Goal: Task Accomplishment & Management: Use online tool/utility

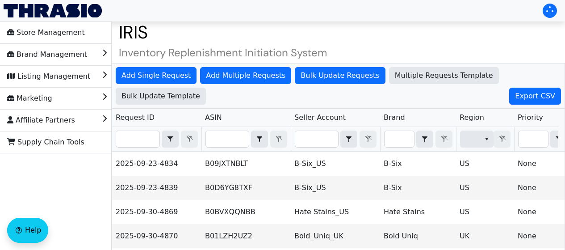
scroll to position [81, 0]
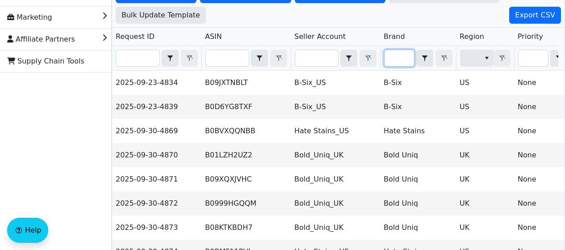
click at [405, 59] on input "Filter" at bounding box center [399, 58] width 29 height 16
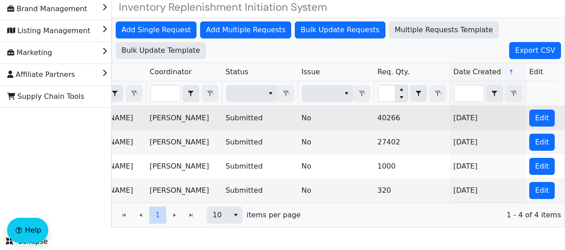
scroll to position [0, 0]
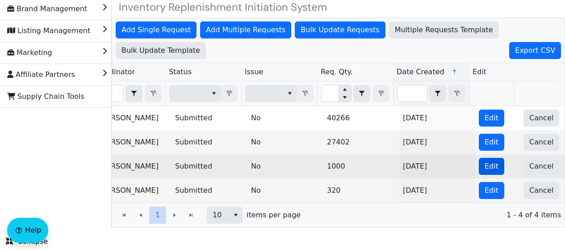
type input "hate"
click at [491, 158] on button "Edit" at bounding box center [491, 166] width 25 height 17
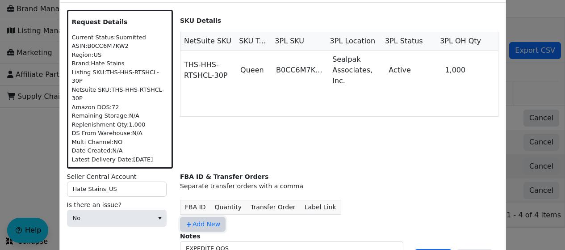
click at [203, 219] on span "Add New" at bounding box center [202, 223] width 35 height 9
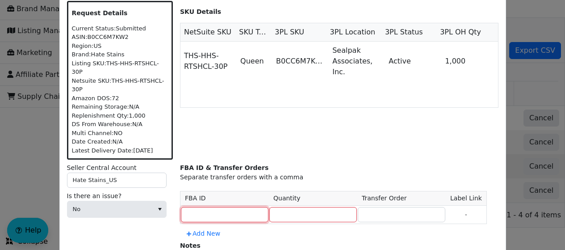
click at [200, 207] on input at bounding box center [225, 214] width 88 height 15
paste input "STAR-SYYRFURTCWZ5W"
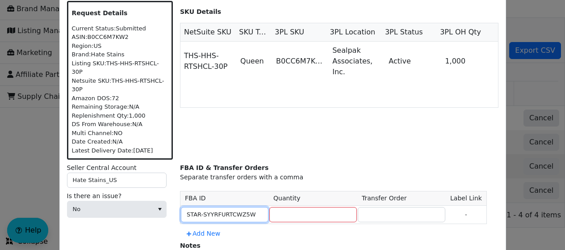
type input "STAR-SYYRFURTCWZ5W"
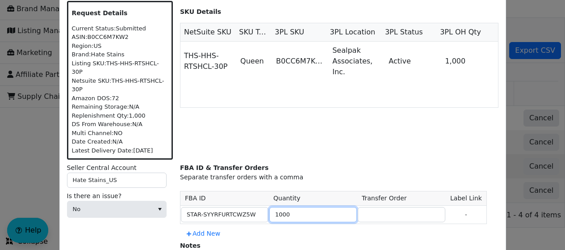
type input "1000"
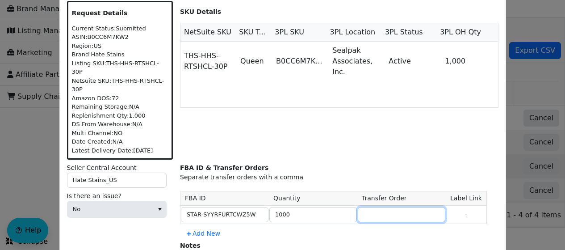
paste input "STAR-SYYRFURTCWZ5W"
type input "STAR-SYYRFURTCWZ5W"
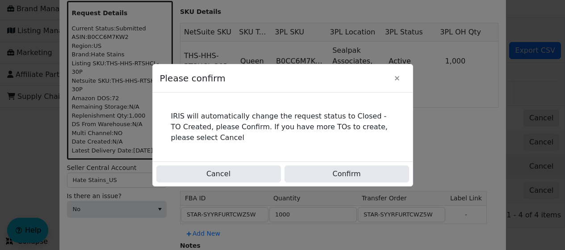
click at [390, 183] on div "Cancel Confirm" at bounding box center [283, 173] width 260 height 25
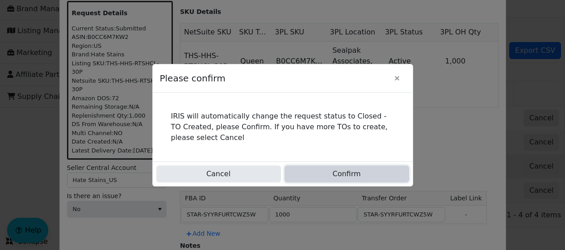
click at [385, 176] on button "Confirm" at bounding box center [347, 173] width 125 height 17
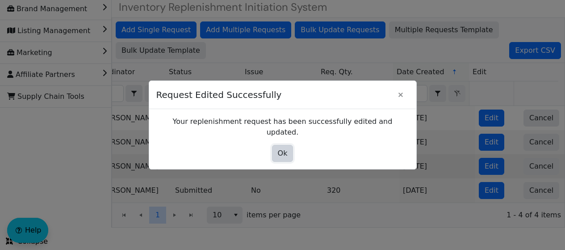
click at [285, 148] on span "Ok" at bounding box center [283, 153] width 10 height 11
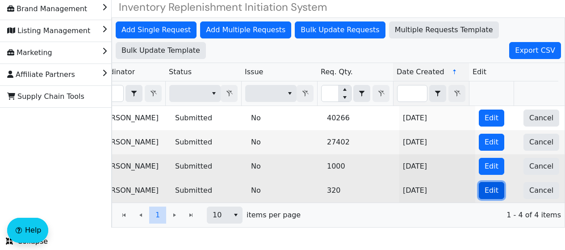
click at [485, 186] on span "Edit" at bounding box center [492, 190] width 14 height 11
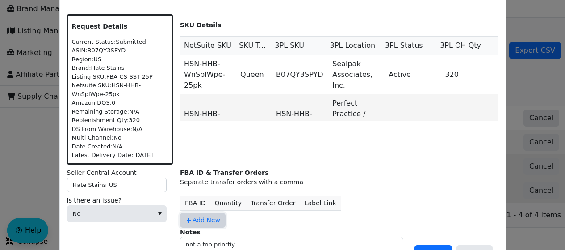
click at [201, 224] on button "Add New" at bounding box center [203, 220] width 46 height 15
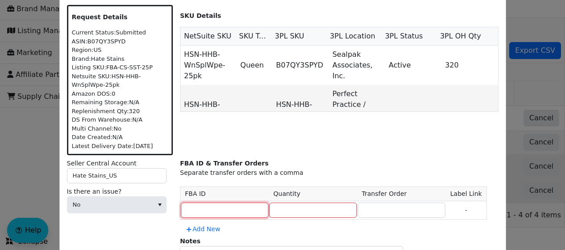
click at [218, 210] on input at bounding box center [225, 209] width 88 height 15
paste input "STAR-SYYRFURTCWZ5W"
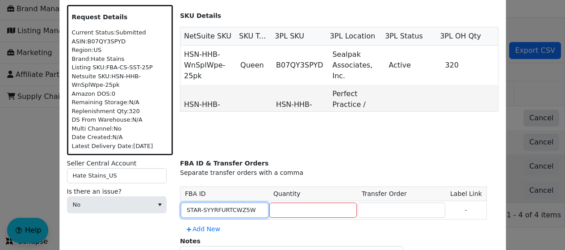
type input "STAR-SYYRFURTCWZ5W"
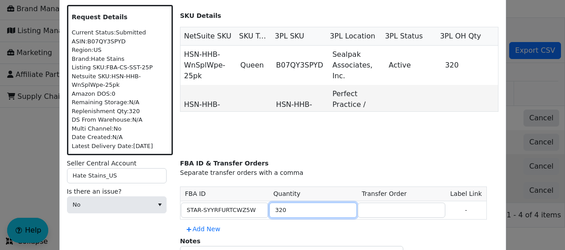
type input "320"
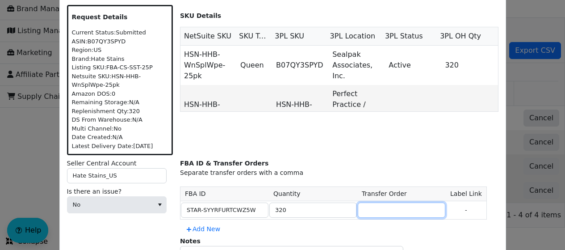
paste input "STAR-SYYRFURTCWZ5W"
type input "STAR-SYYRFURTCWZ5W"
click at [442, 241] on div "Notes not a top priortiy" at bounding box center [339, 252] width 318 height 33
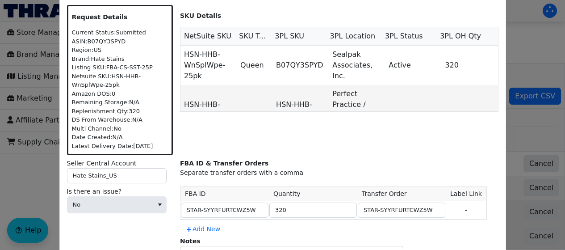
scroll to position [52, 0]
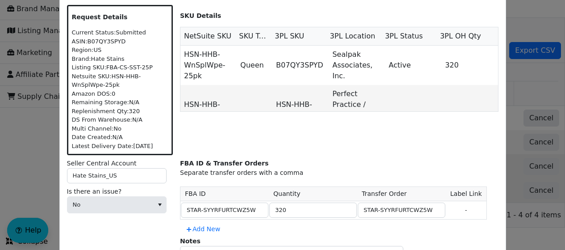
click at [452, 199] on th "Label Link" at bounding box center [466, 194] width 41 height 14
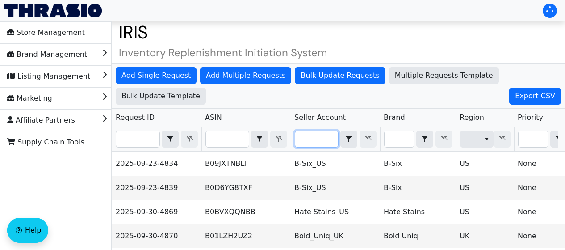
click at [310, 137] on input "Filter" at bounding box center [316, 139] width 43 height 16
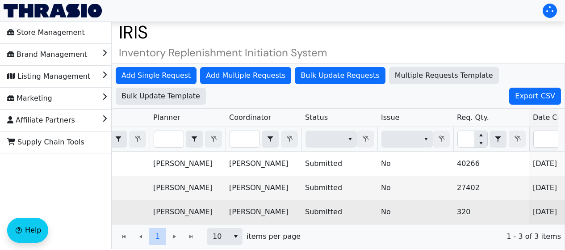
scroll to position [0, 653]
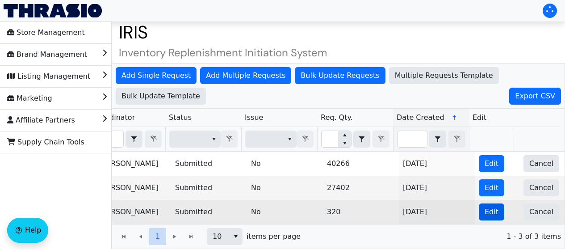
type input "hate"
click at [485, 213] on span "Edit" at bounding box center [492, 211] width 14 height 11
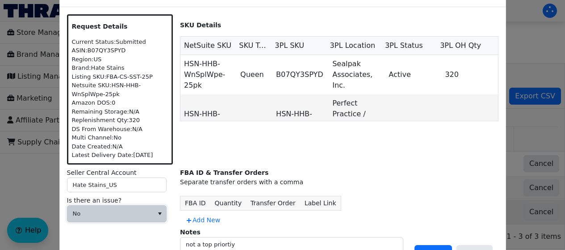
click at [111, 217] on span "No" at bounding box center [110, 213] width 75 height 9
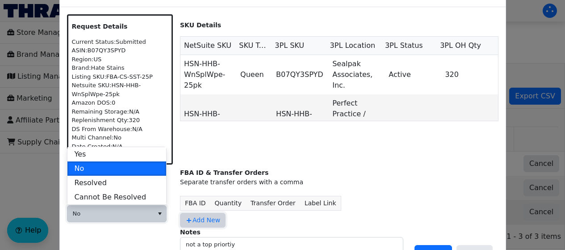
click at [220, 214] on button "Add New" at bounding box center [203, 220] width 46 height 15
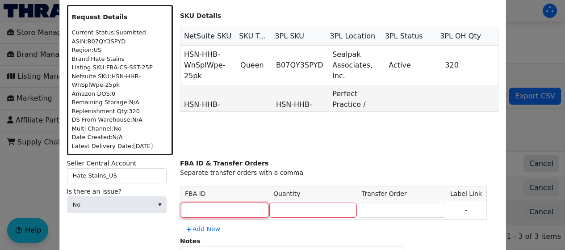
click at [222, 208] on input at bounding box center [225, 209] width 88 height 15
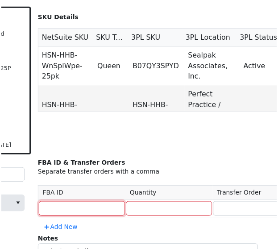
scroll to position [99, 0]
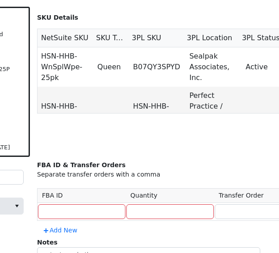
drag, startPoint x: 258, startPoint y: 224, endPoint x: 192, endPoint y: 130, distance: 115.1
click at [192, 130] on div "SKU Details NetSuite SKU SKU Type 3PL SKU 3PL Location 3PL Status 3PL OH Qty HS…" at bounding box center [196, 82] width 318 height 150
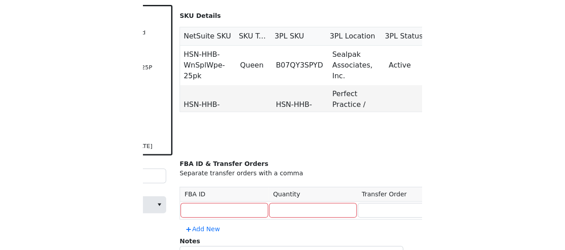
scroll to position [28, 0]
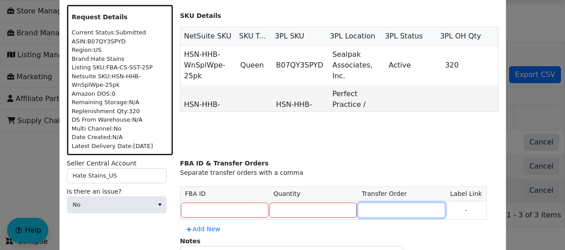
click at [358, 212] on input at bounding box center [402, 209] width 88 height 15
paste input "STAR-SYYRFURTCWZ5W"
type input "STAR-SYYRFURTCWZ5W"
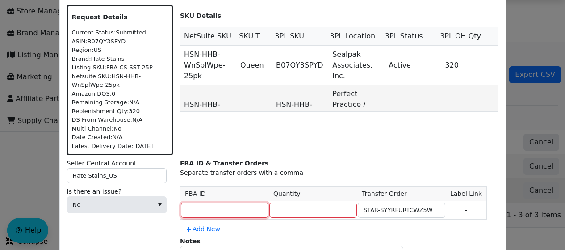
click at [227, 205] on input at bounding box center [225, 209] width 88 height 15
paste input "STAR-SYYRFURTCWZ5W"
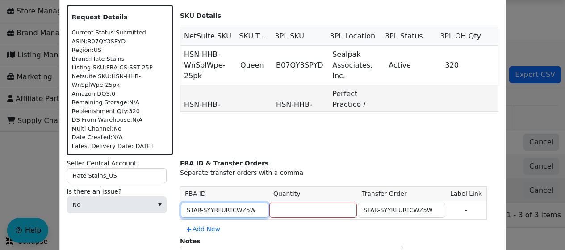
type input "STAR-SYYRFURTCWZ5W"
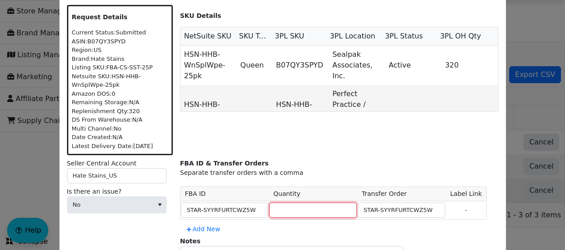
click at [284, 212] on input "number" at bounding box center [313, 209] width 88 height 15
type input "320"
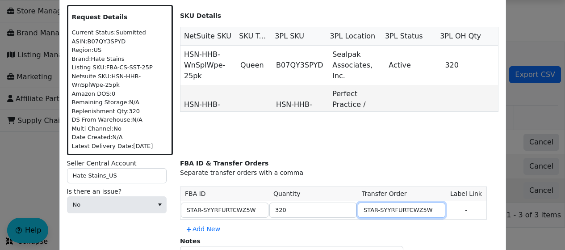
click at [413, 213] on input "STAR-SYYRFURTCWZ5W" at bounding box center [402, 209] width 88 height 15
click at [480, 209] on div "FBA ID & Transfer Orders Separate transfer orders with a comma FBA ID Quantity …" at bounding box center [339, 198] width 318 height 78
click at [180, 222] on button "Add New" at bounding box center [203, 229] width 46 height 15
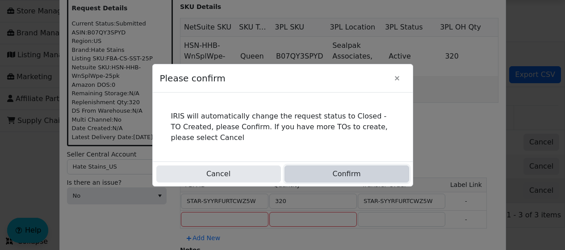
click at [394, 177] on button "Confirm" at bounding box center [347, 173] width 125 height 17
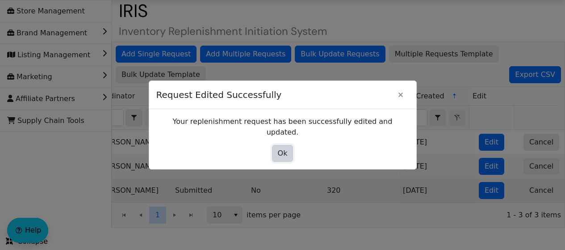
click at [286, 148] on span "Ok" at bounding box center [283, 153] width 10 height 11
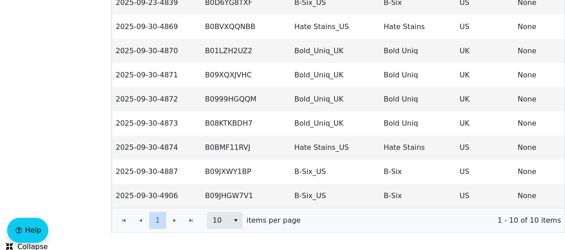
scroll to position [192, 0]
